Goal: Task Accomplishment & Management: Use online tool/utility

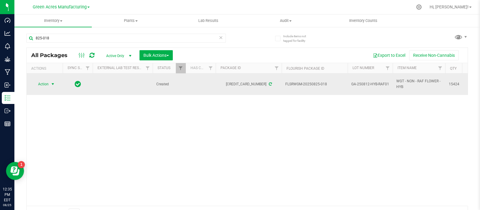
click at [56, 83] on span "select" at bounding box center [53, 84] width 8 height 8
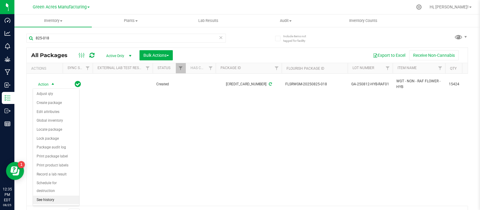
click at [48, 195] on li "See history" at bounding box center [56, 199] width 46 height 9
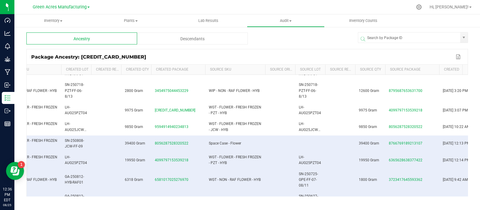
scroll to position [285, 100]
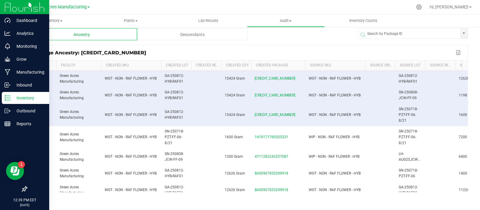
click at [5, 97] on icon at bounding box center [8, 98] width 6 height 6
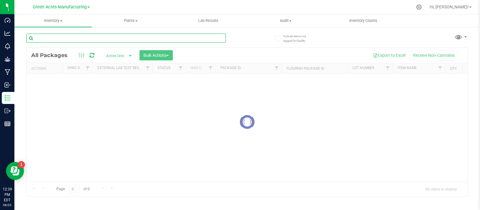
click at [101, 41] on input "text" at bounding box center [126, 38] width 200 height 9
type input "728-1825"
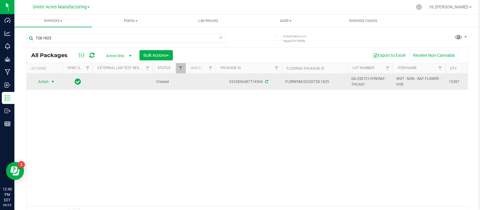
click at [51, 83] on span "select" at bounding box center [52, 81] width 5 height 5
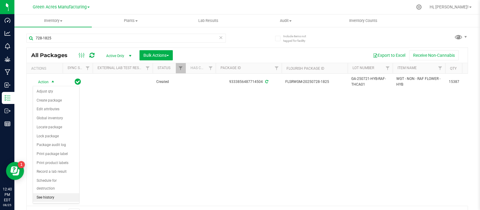
click at [52, 193] on li "See history" at bounding box center [56, 197] width 46 height 9
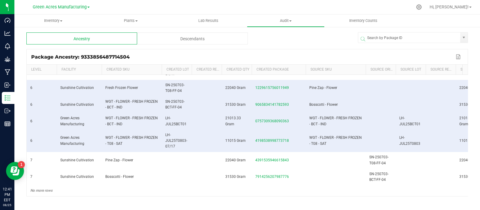
scroll to position [4, 0]
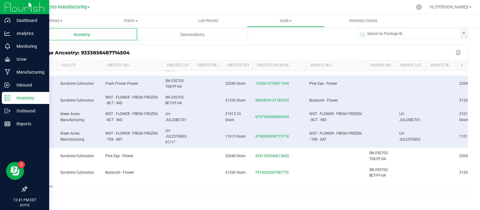
click at [4, 94] on div "Inventory" at bounding box center [25, 98] width 47 height 12
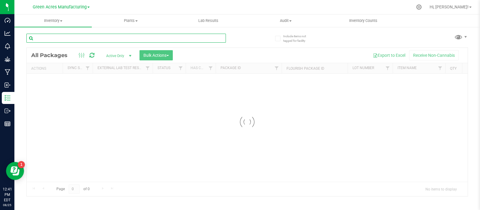
click at [96, 38] on input "text" at bounding box center [126, 38] width 200 height 9
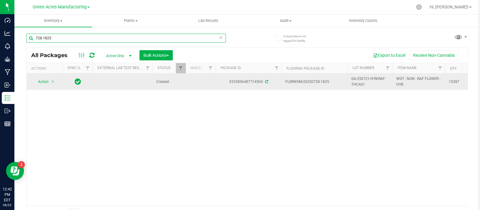
type input "728-1825"
drag, startPoint x: 331, startPoint y: 82, endPoint x: 311, endPoint y: 83, distance: 19.9
click at [311, 83] on span "FLSRWGM-20250728-1825" at bounding box center [315, 82] width 59 height 6
copy span "0728-1825"
click at [361, 81] on span "GA-250721-HYB-RAF-THCA01" at bounding box center [371, 81] width 38 height 11
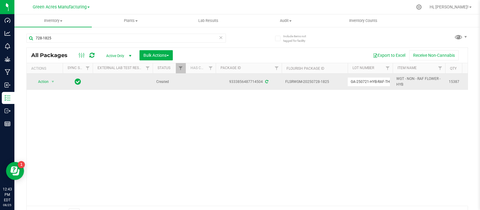
click at [361, 81] on input "GA-250721-HYB-RAF-THCA01" at bounding box center [369, 81] width 43 height 9
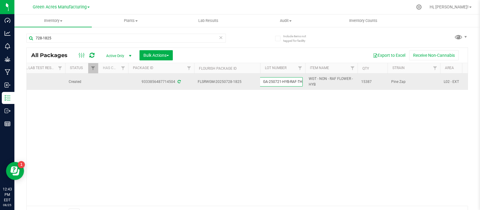
scroll to position [0, 88]
click at [365, 81] on span "15387" at bounding box center [372, 82] width 23 height 6
copy span "15387"
click at [327, 74] on td "WGT - NON - RAF FLOWER - HYB" at bounding box center [331, 82] width 53 height 16
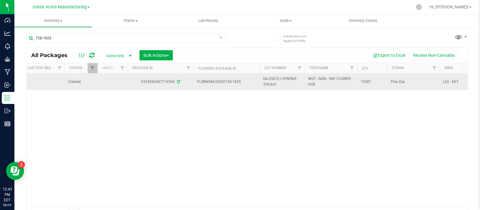
click at [328, 77] on span "WGT - NON - RAF FLOWER - HYB" at bounding box center [330, 81] width 45 height 11
copy tr "WGT - NON - RAF FLOWER - HYB"
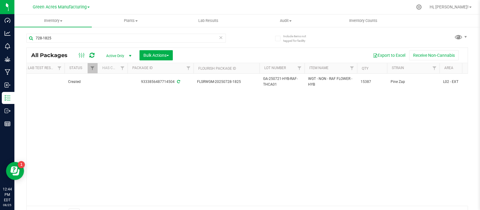
click at [262, 118] on div "Action Action Adjust qty Create package Edit attributes Global inventory Locate…" at bounding box center [247, 140] width 441 height 132
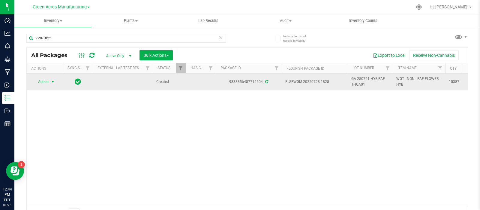
click at [47, 80] on span "Action" at bounding box center [41, 81] width 16 height 8
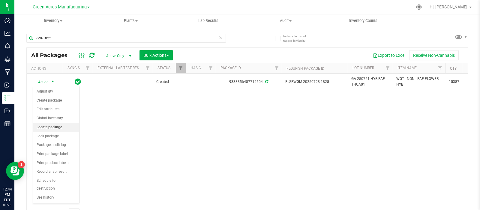
click at [56, 126] on li "Locate package" at bounding box center [56, 127] width 46 height 9
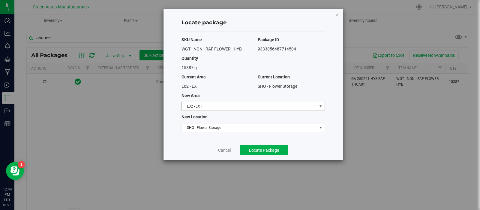
click at [215, 105] on span "L02 - EXT" at bounding box center [249, 106] width 135 height 8
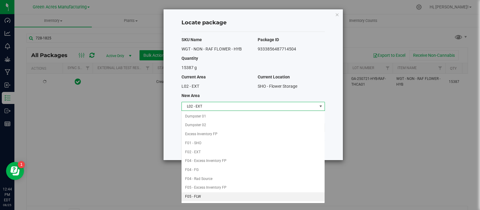
scroll to position [51, 0]
click at [204, 181] on li "L01 - EXT" at bounding box center [253, 181] width 143 height 9
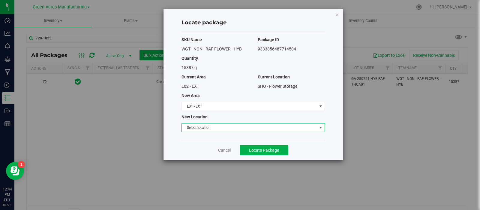
click at [217, 128] on span "Select location" at bounding box center [249, 127] width 135 height 8
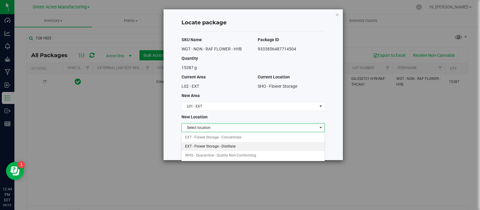
click at [218, 145] on li "EXT - Flower Storage - Distillate" at bounding box center [253, 146] width 143 height 9
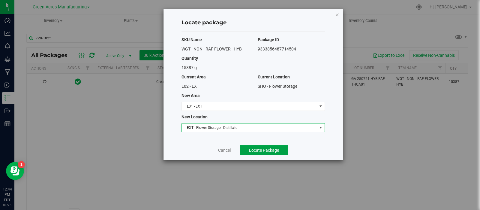
click at [247, 148] on button "Locate Package" at bounding box center [264, 150] width 49 height 10
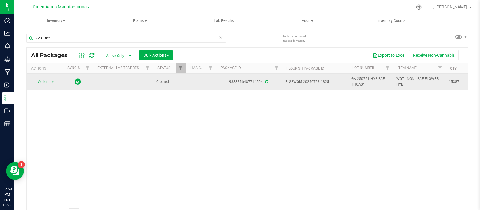
drag, startPoint x: 226, startPoint y: 81, endPoint x: 263, endPoint y: 82, distance: 36.6
click at [263, 82] on div "9333856487714504" at bounding box center [249, 82] width 68 height 6
click at [301, 82] on span "FLSRWGM-20250728-1825" at bounding box center [315, 82] width 59 height 6
drag, startPoint x: 335, startPoint y: 84, endPoint x: 283, endPoint y: 84, distance: 51.9
click at [283, 84] on td "FLSRWGM-20250728-1825" at bounding box center [315, 82] width 66 height 16
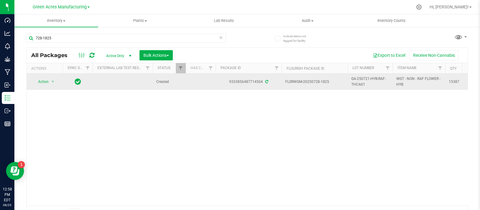
copy span "FLSRWGM-20250728-1825"
click at [452, 80] on span "15387" at bounding box center [460, 82] width 23 height 6
copy span "15387"
